Goal: Navigation & Orientation: Understand site structure

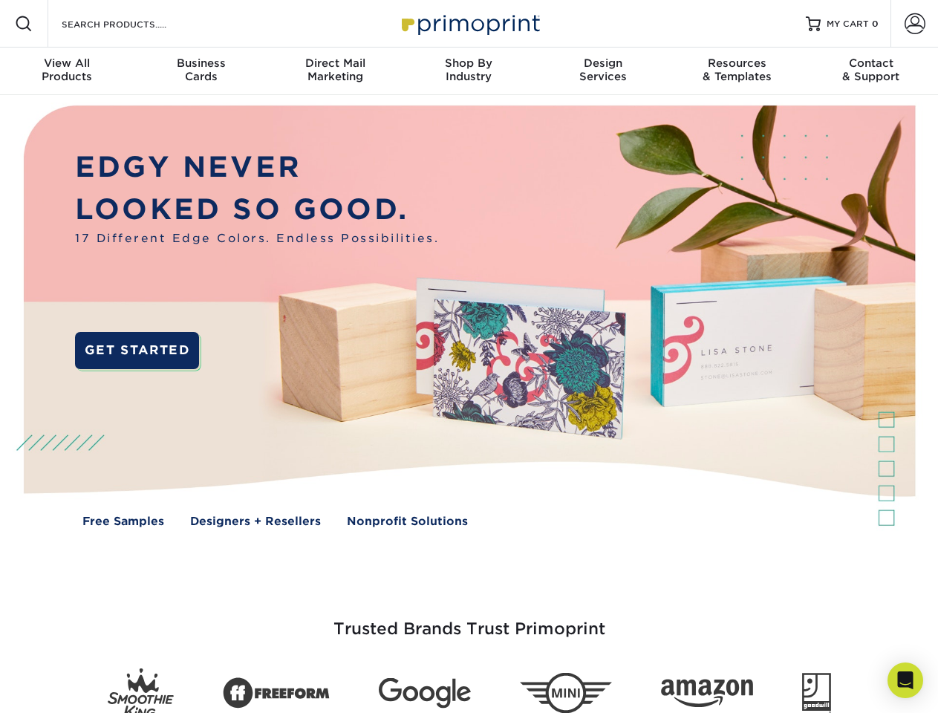
click at [469, 357] on img at bounding box center [468, 327] width 929 height 464
click at [24, 24] on span at bounding box center [24, 24] width 18 height 18
click at [914, 24] on span at bounding box center [915, 23] width 21 height 21
click at [67, 71] on div "View All Products" at bounding box center [67, 69] width 134 height 27
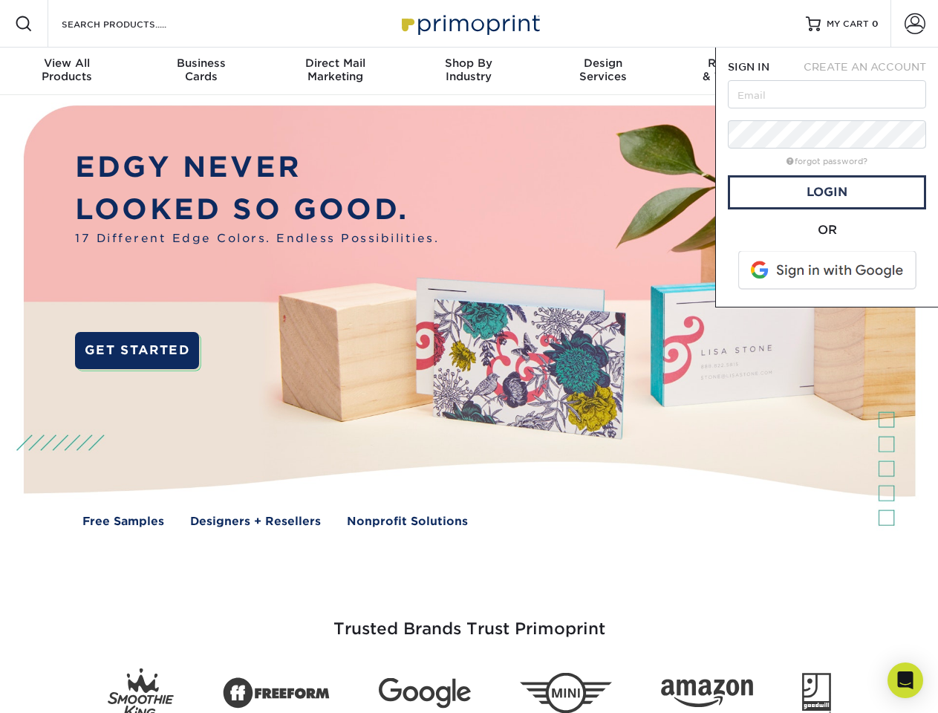
click at [201, 71] on div "Business Cards" at bounding box center [201, 69] width 134 height 27
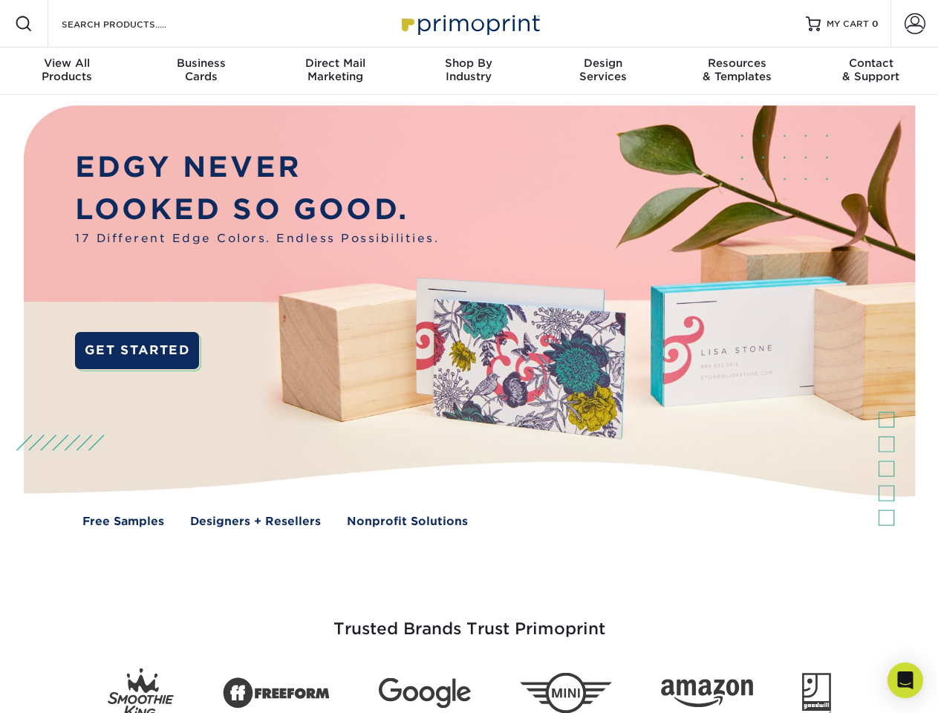
click at [335, 71] on div "Direct Mail Marketing" at bounding box center [335, 69] width 134 height 27
click at [469, 71] on div "Shop By Industry" at bounding box center [469, 69] width 134 height 27
click at [603, 71] on div "Design Services" at bounding box center [603, 69] width 134 height 27
click at [737, 71] on div "Resources & Templates" at bounding box center [737, 69] width 134 height 27
click at [871, 71] on div "Contact & Support" at bounding box center [871, 69] width 134 height 27
